Goal: Task Accomplishment & Management: Complete application form

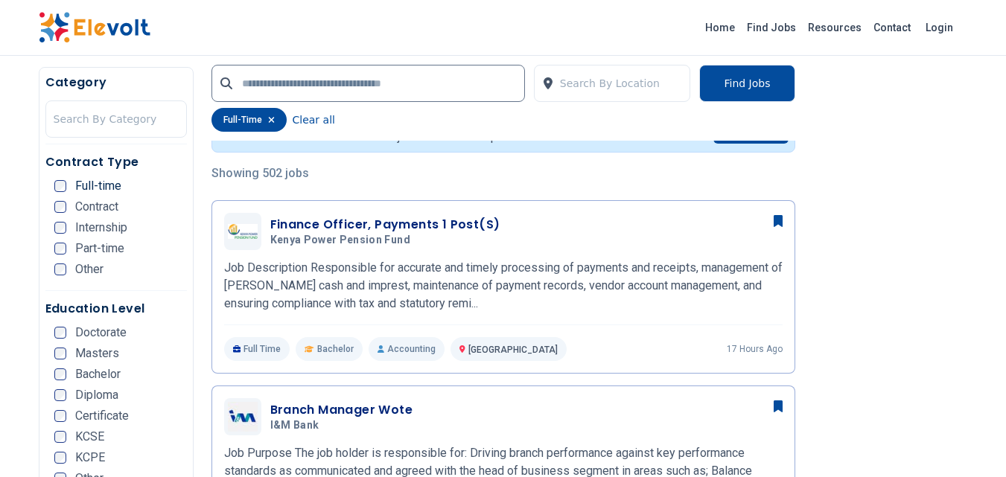
scroll to position [331, 0]
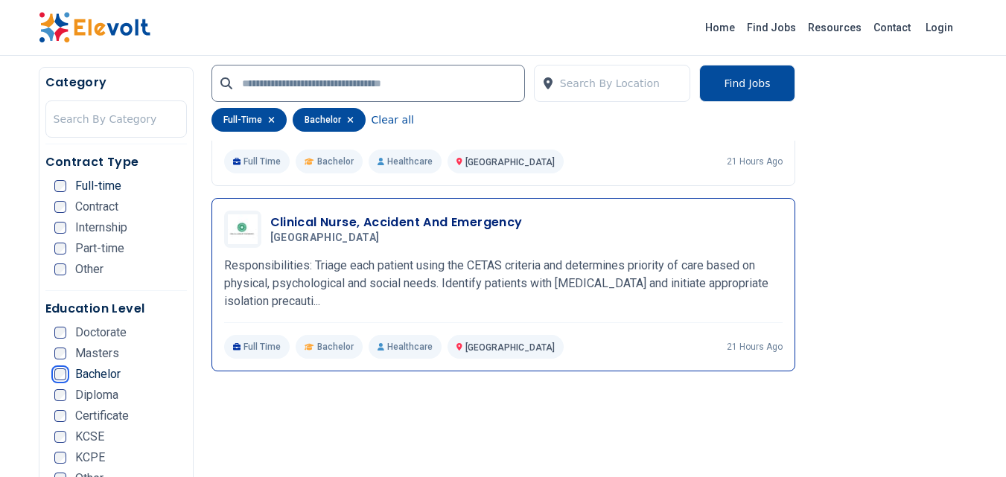
scroll to position [2027, 0]
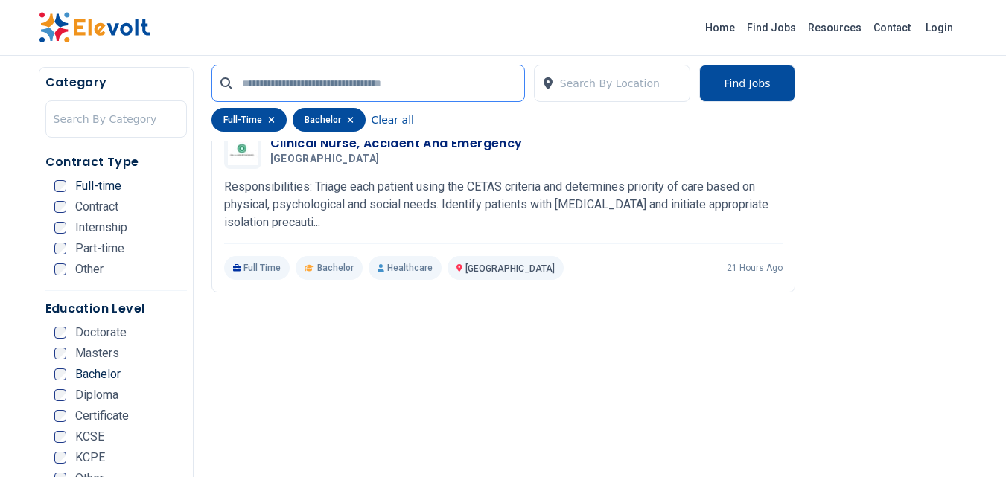
click at [403, 91] on input "text" at bounding box center [368, 83] width 314 height 37
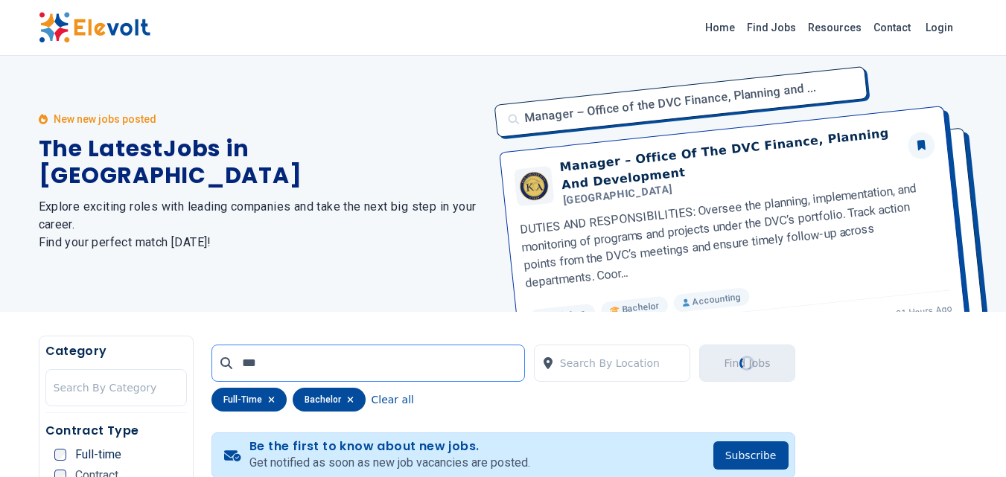
scroll to position [0, 0]
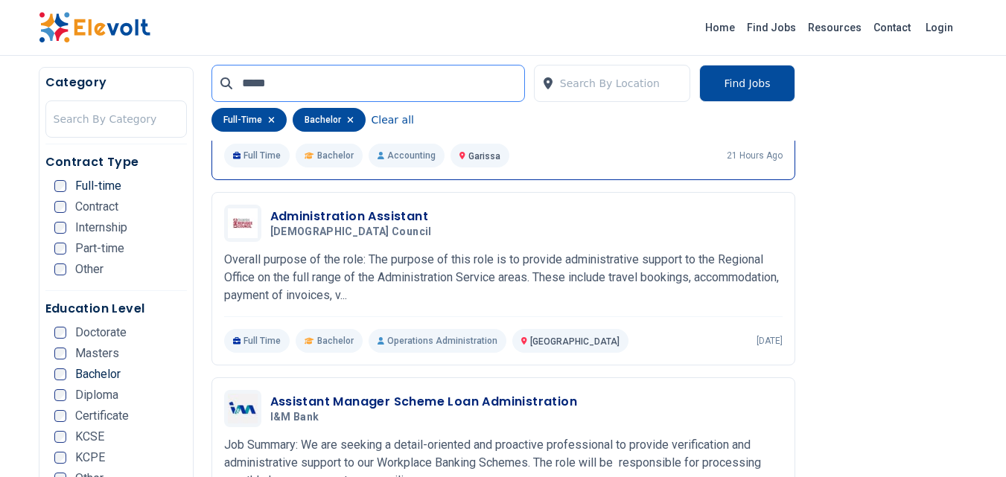
scroll to position [526, 0]
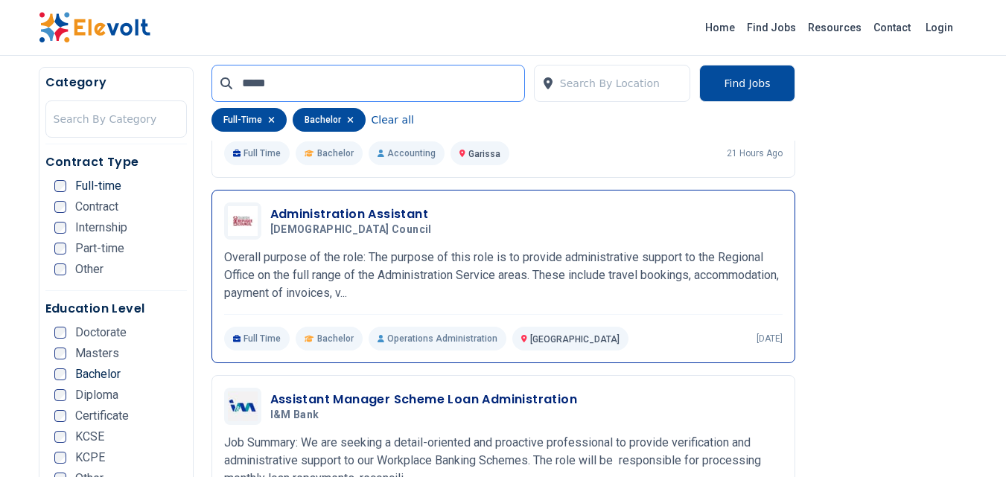
type input "*****"
click at [478, 295] on p "Overall purpose of the role: The purpose of this role is to provide administrat…" at bounding box center [503, 276] width 558 height 54
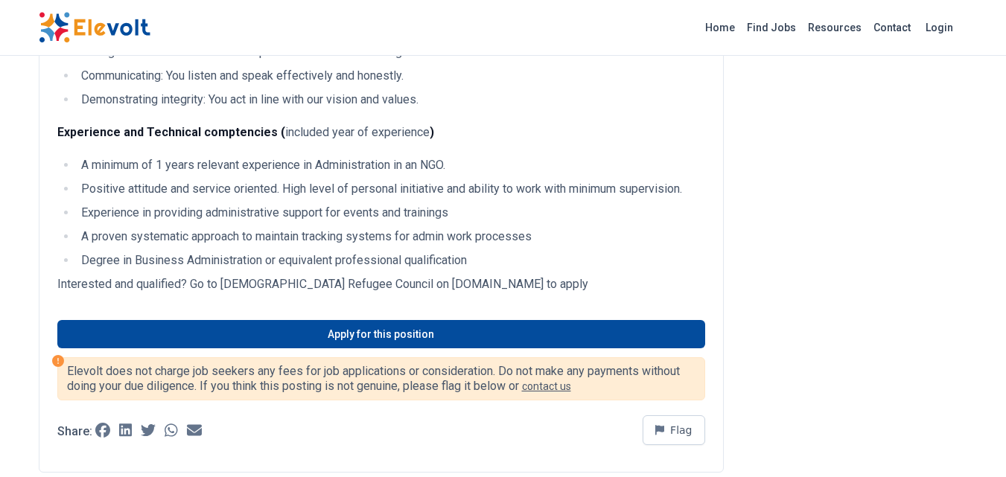
scroll to position [987, 0]
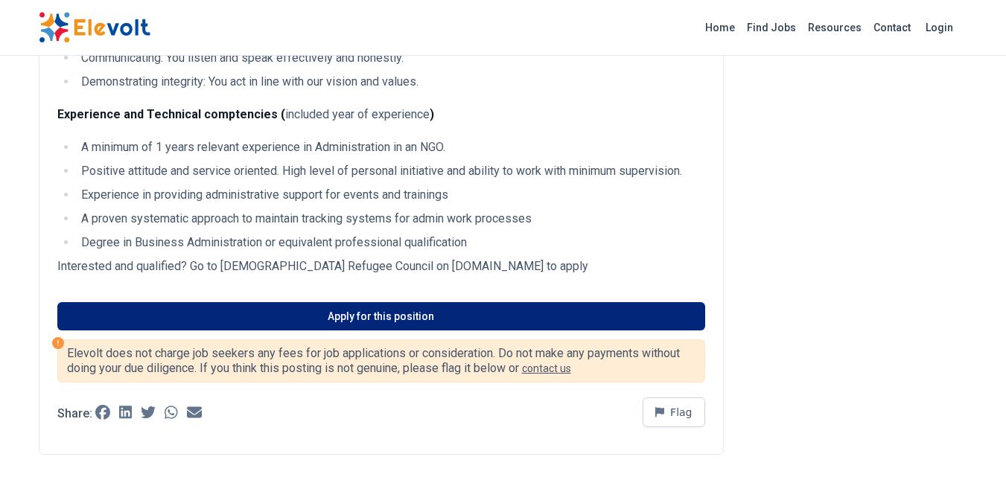
click at [422, 331] on link "Apply for this position" at bounding box center [381, 316] width 648 height 28
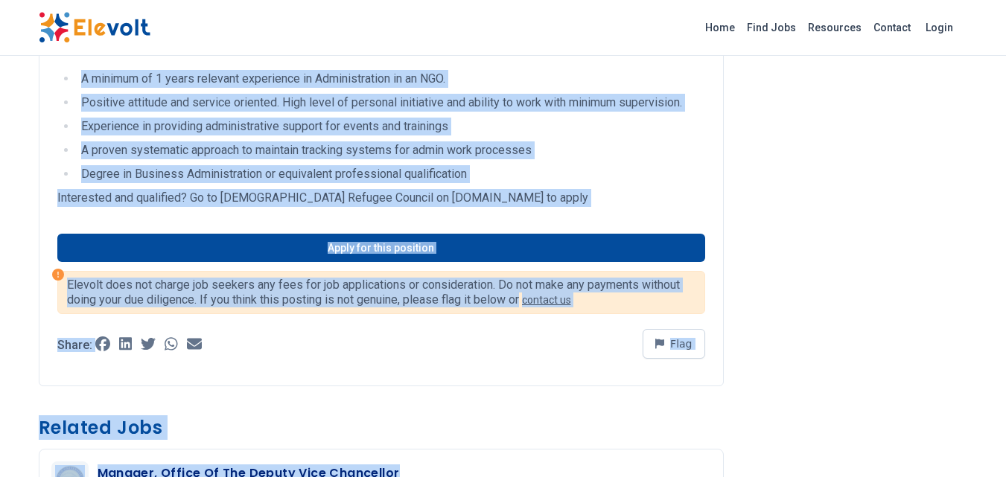
scroll to position [1090, 0]
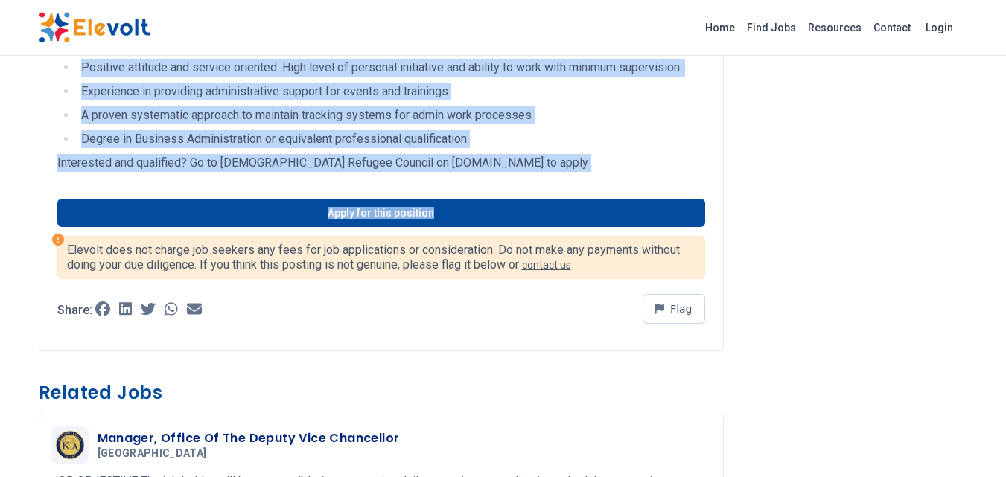
drag, startPoint x: 63, startPoint y: 103, endPoint x: 473, endPoint y: 195, distance: 420.6
copy div "verall purpose of the role: The purpose of this role is to provide administrati…"
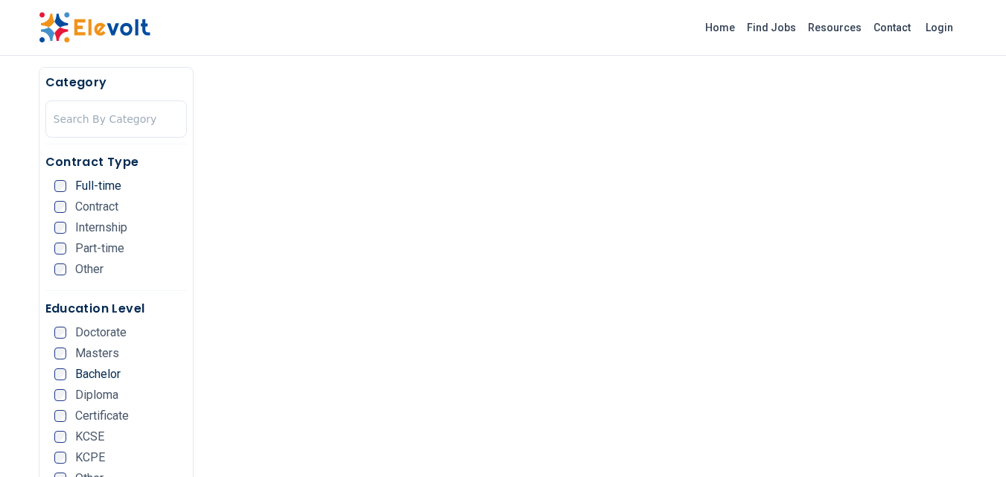
scroll to position [322, 0]
